Goal: Task Accomplishment & Management: Use online tool/utility

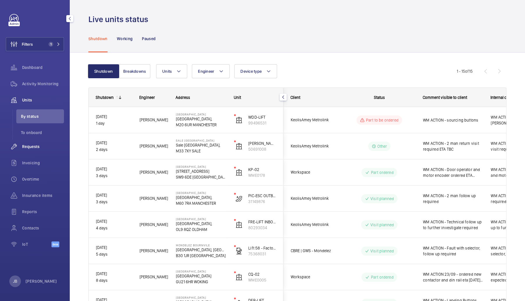
click at [29, 148] on span "Requests" at bounding box center [43, 147] width 42 height 6
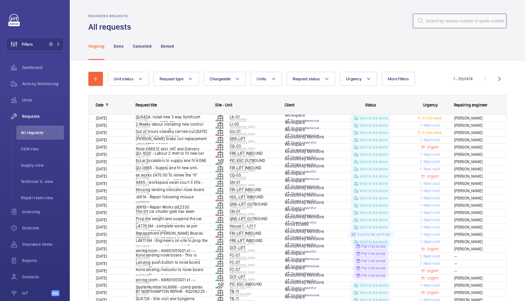
click at [440, 26] on input "text" at bounding box center [460, 21] width 94 height 15
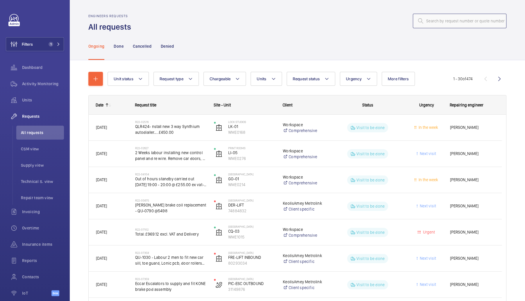
paste input "R25-12293"
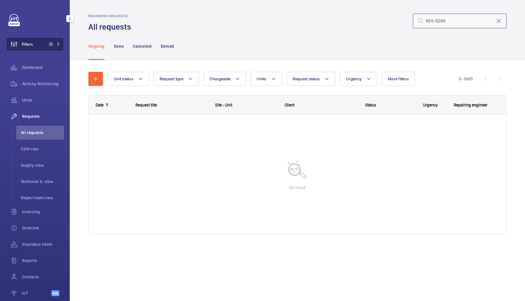
type input "R25-12293"
click at [28, 46] on span "Filters" at bounding box center [27, 44] width 11 height 6
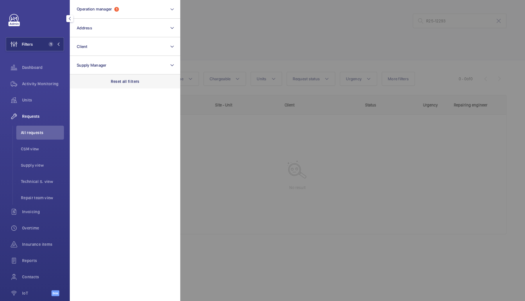
click at [119, 81] on p "Reset all filters" at bounding box center [125, 82] width 29 height 6
click at [260, 31] on div at bounding box center [442, 150] width 525 height 301
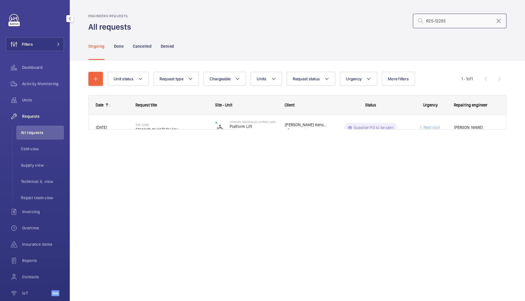
click at [450, 17] on input "R25-12293" at bounding box center [460, 21] width 94 height 15
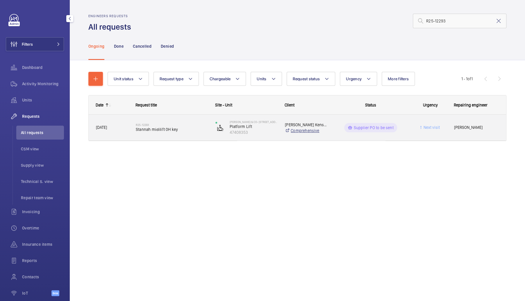
click at [324, 130] on link "Comprehensive" at bounding box center [306, 131] width 42 height 6
click at [442, 132] on div "Next visit" at bounding box center [427, 127] width 39 height 18
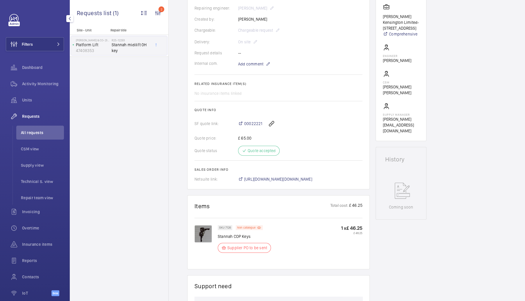
scroll to position [145, 0]
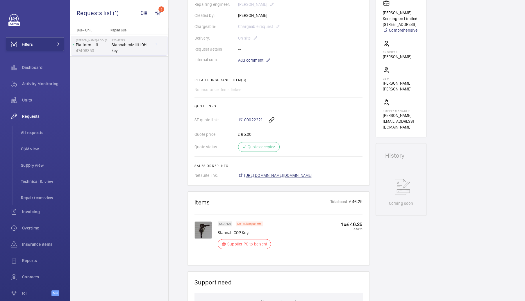
click at [293, 175] on span "[URL][DOMAIN_NAME][DOMAIN_NAME]" at bounding box center [278, 176] width 68 height 6
click at [33, 43] on button "Filters" at bounding box center [35, 44] width 58 height 14
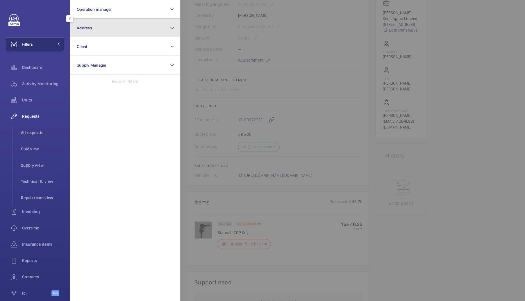
click at [90, 29] on span "Address" at bounding box center [84, 28] width 15 height 5
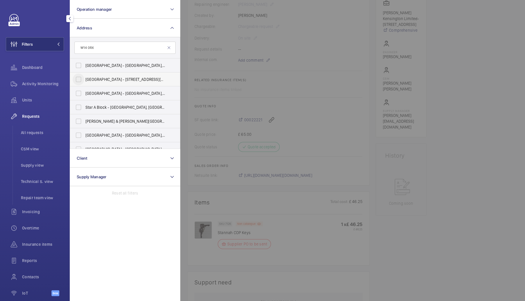
type input "W14 0RX"
click at [80, 79] on input "[GEOGRAPHIC_DATA] - [STREET_ADDRESS][PERSON_NAME]" at bounding box center [79, 80] width 12 height 12
checkbox input "true"
click at [37, 82] on span "Activity Monitoring" at bounding box center [43, 84] width 42 height 6
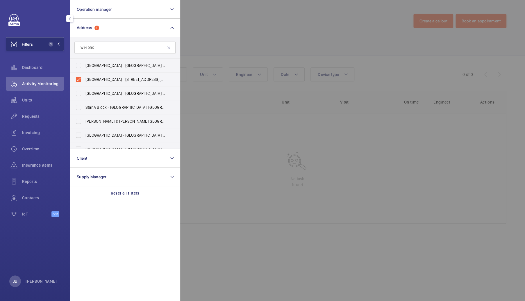
drag, startPoint x: 199, startPoint y: 46, endPoint x: 204, endPoint y: 40, distance: 7.7
click at [202, 42] on div at bounding box center [442, 150] width 525 height 301
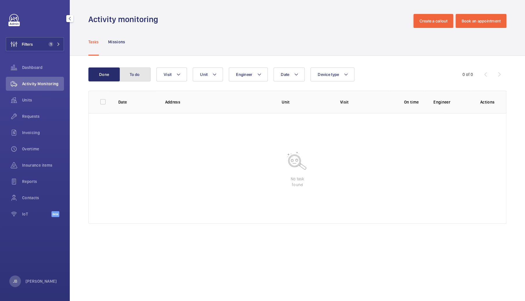
click at [129, 78] on button "To do" at bounding box center [134, 74] width 31 height 14
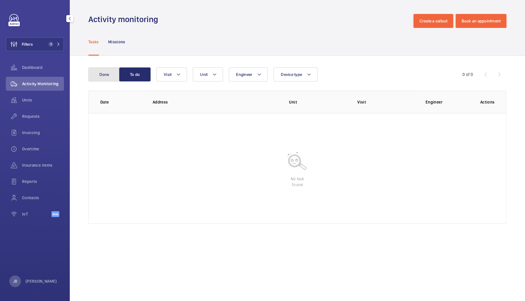
click at [106, 78] on button "Done" at bounding box center [103, 74] width 31 height 14
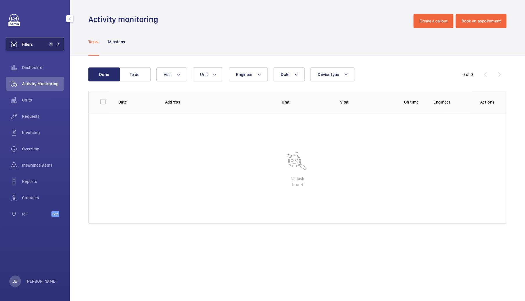
click at [45, 49] on button "Filters 1" at bounding box center [35, 44] width 58 height 14
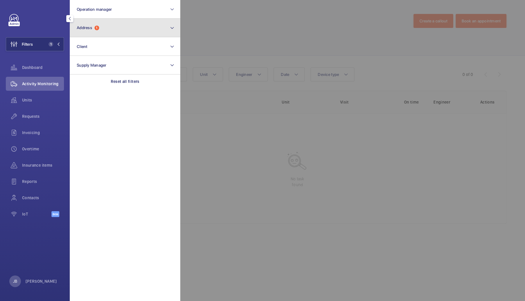
click at [128, 29] on button "Address 1" at bounding box center [125, 28] width 111 height 19
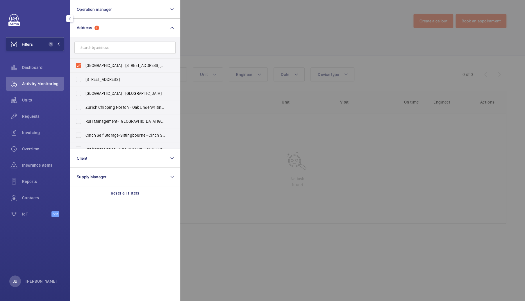
click at [108, 49] on input "text" at bounding box center [124, 48] width 101 height 12
type input "W14 0RX"
click at [79, 80] on input "[GEOGRAPHIC_DATA] - [STREET_ADDRESS][PERSON_NAME]" at bounding box center [79, 80] width 12 height 12
checkbox input "false"
click at [79, 65] on input "[GEOGRAPHIC_DATA] - [GEOGRAPHIC_DATA]" at bounding box center [79, 66] width 12 height 12
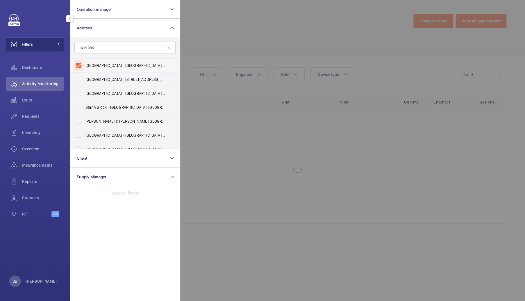
checkbox input "true"
click at [225, 38] on div at bounding box center [442, 150] width 525 height 301
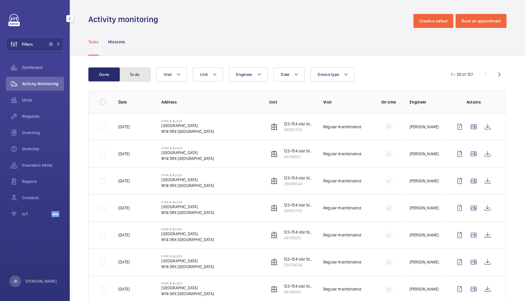
click at [134, 76] on button "To do" at bounding box center [134, 74] width 31 height 14
